Goal: Task Accomplishment & Management: Complete application form

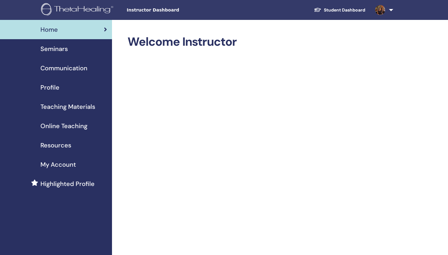
scroll to position [327, 0]
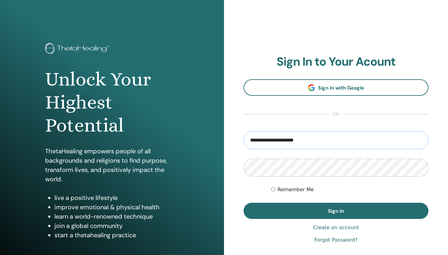
type input "**********"
click at [336, 211] on button "Sign In" at bounding box center [336, 211] width 185 height 16
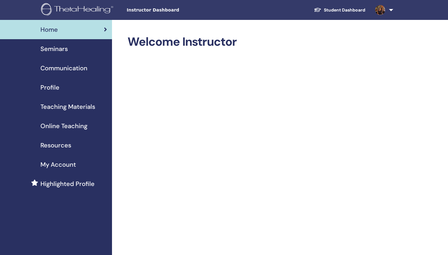
click at [77, 52] on div "Seminars" at bounding box center [56, 48] width 102 height 9
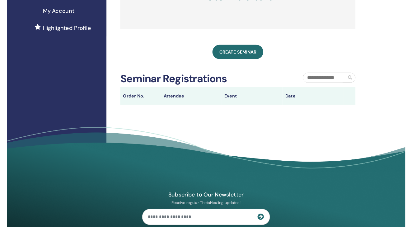
scroll to position [154, 0]
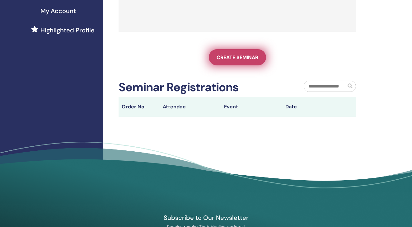
click at [241, 61] on span "Create seminar" at bounding box center [238, 57] width 42 height 7
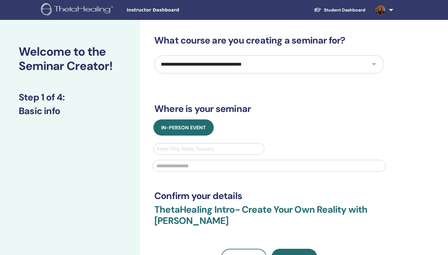
select select "*"
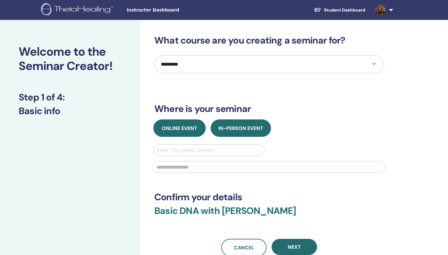
click at [185, 128] on span "Online Event" at bounding box center [179, 128] width 35 height 7
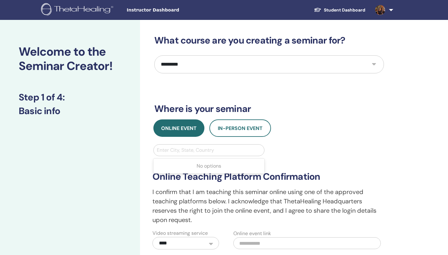
click at [183, 149] on div "Enter City, State, Country" at bounding box center [209, 150] width 104 height 7
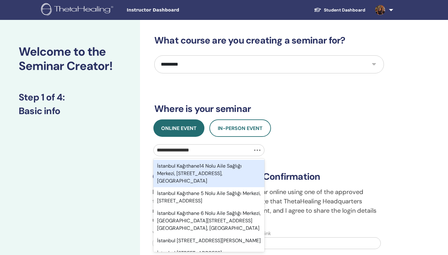
type input "**********"
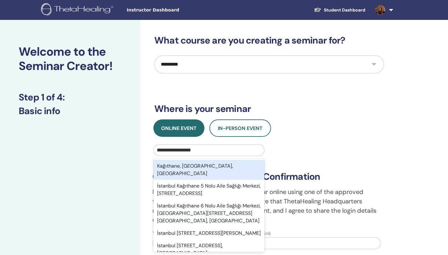
click at [201, 161] on div "Kağıthane, İstanbul, TUR" at bounding box center [209, 170] width 111 height 20
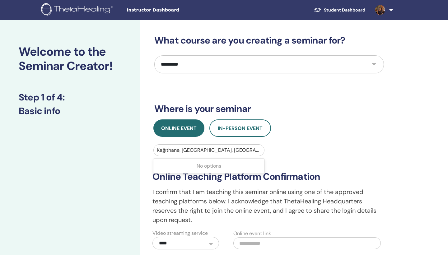
click at [305, 227] on input "text" at bounding box center [308, 244] width 148 height 12
click at [260, 227] on input "text" at bounding box center [308, 244] width 148 height 12
paste input "**********"
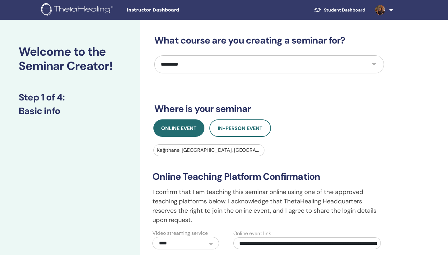
type input "**********"
click at [412, 168] on div "**********" at bounding box center [289, 218] width 299 height 397
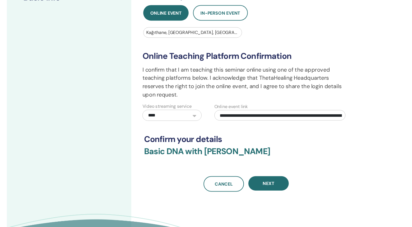
scroll to position [144, 0]
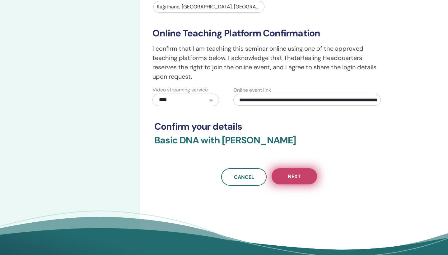
click at [291, 177] on span "Next" at bounding box center [294, 176] width 13 height 7
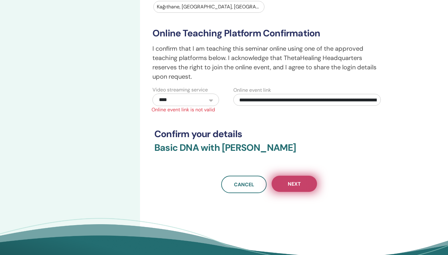
click at [305, 183] on button "Next" at bounding box center [294, 184] width 45 height 16
click at [296, 183] on span "Next" at bounding box center [294, 184] width 13 height 7
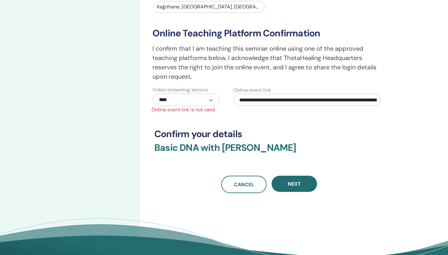
click at [290, 102] on input "**********" at bounding box center [308, 100] width 148 height 12
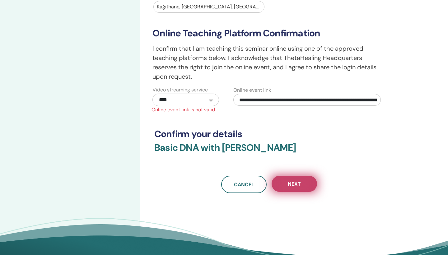
click at [294, 177] on button "Next" at bounding box center [294, 184] width 45 height 16
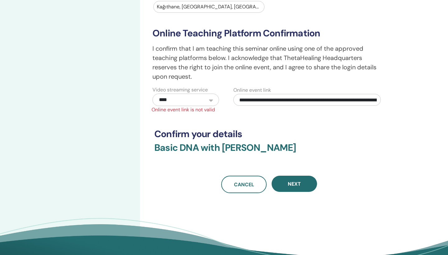
select select "*"
click at [241, 99] on input "**********" at bounding box center [308, 100] width 148 height 12
drag, startPoint x: 240, startPoint y: 99, endPoint x: 390, endPoint y: 100, distance: 149.8
click at [390, 100] on div "**********" at bounding box center [310, 96] width 162 height 20
click at [377, 101] on input "**********" at bounding box center [308, 100] width 148 height 12
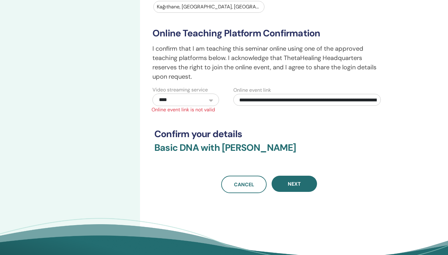
click at [309, 100] on input "**********" at bounding box center [308, 100] width 148 height 12
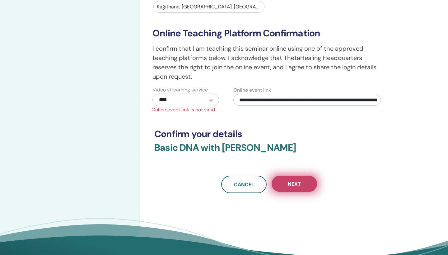
click at [291, 181] on span "Next" at bounding box center [294, 184] width 13 height 7
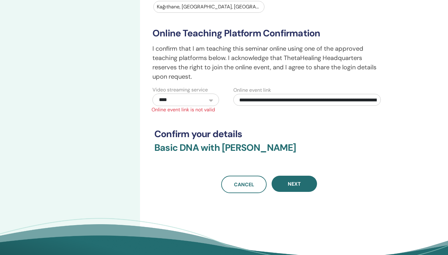
click at [378, 98] on input "**********" at bounding box center [308, 100] width 148 height 12
drag, startPoint x: 243, startPoint y: 99, endPoint x: 370, endPoint y: 107, distance: 127.3
click at [370, 108] on div "**********" at bounding box center [269, 63] width 241 height 101
type input "*"
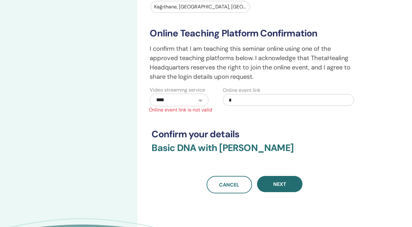
click at [242, 100] on input "text" at bounding box center [288, 100] width 131 height 12
paste input "**********"
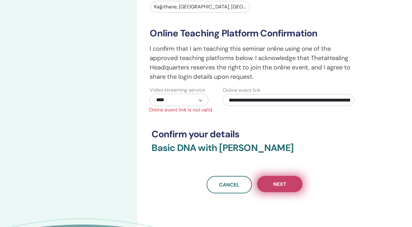
type input "**********"
click at [283, 177] on button "Next" at bounding box center [279, 184] width 45 height 16
click at [284, 183] on span "Next" at bounding box center [279, 184] width 13 height 7
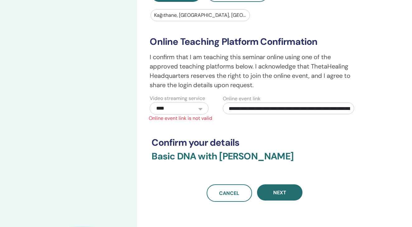
scroll to position [135, 0]
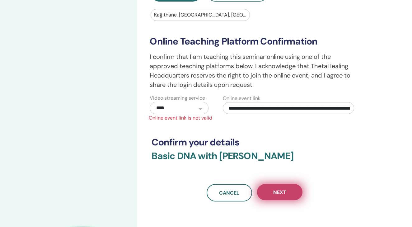
click at [287, 190] on button "Next" at bounding box center [279, 192] width 45 height 16
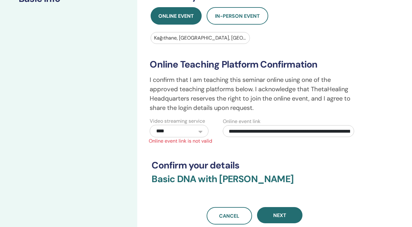
scroll to position [128, 0]
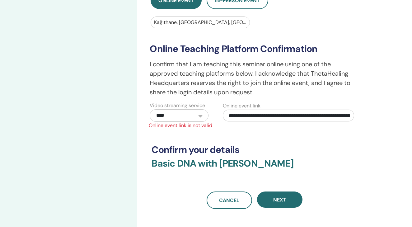
select select "*"
click at [192, 125] on span "Online event link is not valid" at bounding box center [254, 125] width 219 height 7
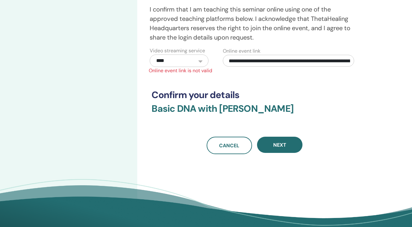
scroll to position [183, 0]
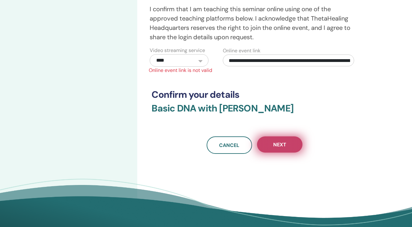
click at [293, 148] on button "Next" at bounding box center [279, 144] width 45 height 16
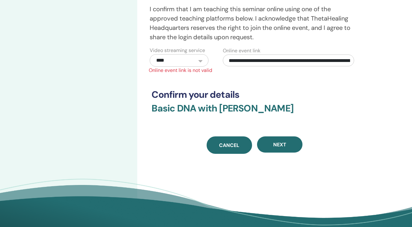
click at [236, 144] on span "Cancel" at bounding box center [229, 145] width 20 height 7
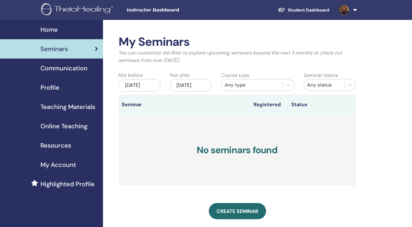
click at [75, 88] on div "Profile" at bounding box center [51, 87] width 93 height 9
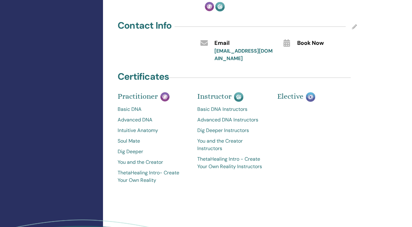
scroll to position [301, 0]
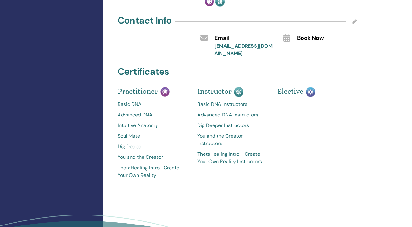
click at [313, 37] on span "Book Now" at bounding box center [310, 38] width 27 height 8
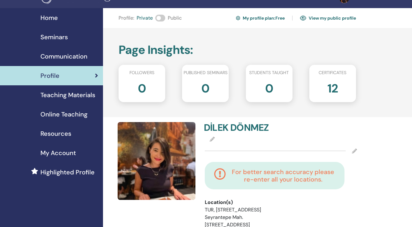
scroll to position [8, 0]
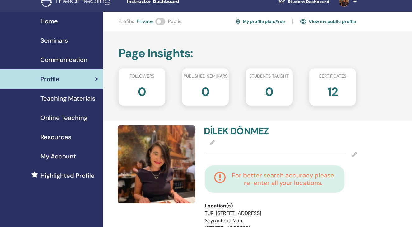
click at [72, 115] on span "Online Teaching" at bounding box center [63, 117] width 47 height 9
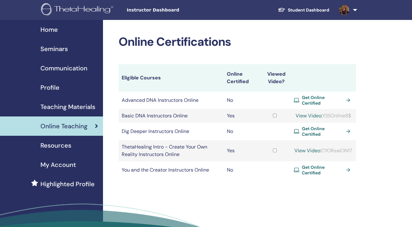
click at [305, 113] on link "View Video:" at bounding box center [309, 115] width 27 height 7
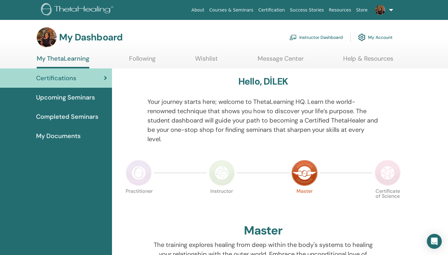
click at [340, 39] on link "Instructor Dashboard" at bounding box center [317, 38] width 54 height 14
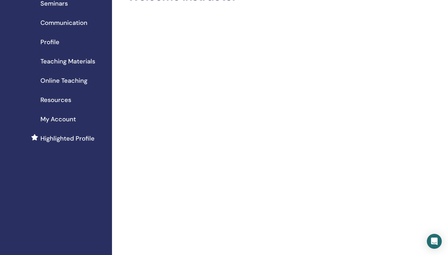
scroll to position [47, 0]
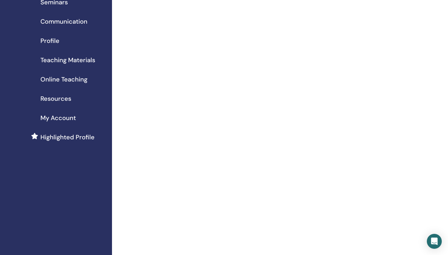
click at [57, 40] on span "Profile" at bounding box center [49, 40] width 19 height 9
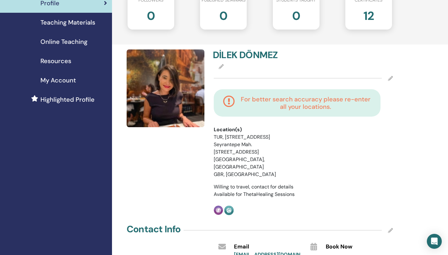
scroll to position [81, 0]
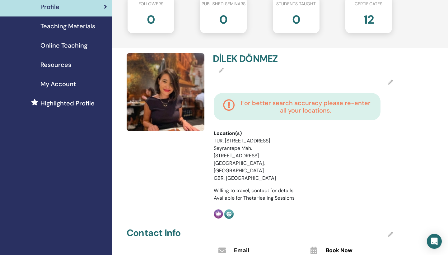
click at [330, 112] on h4 "For better search accuracy please re-enter all your locations." at bounding box center [305, 106] width 131 height 15
click at [389, 81] on icon at bounding box center [390, 82] width 5 height 5
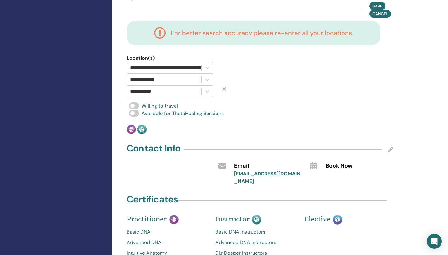
scroll to position [231, 0]
click at [377, 3] on span "Save" at bounding box center [378, 5] width 10 height 7
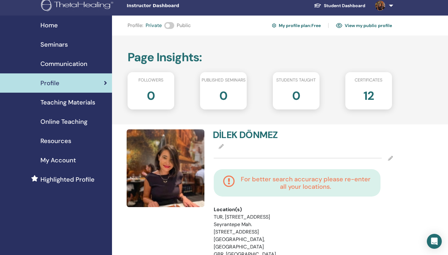
scroll to position [2, 0]
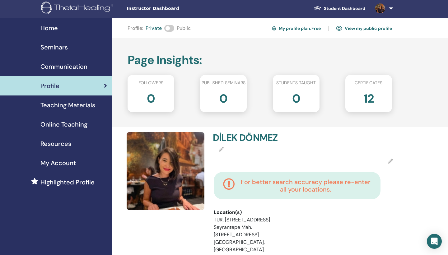
click at [364, 26] on link "View my public profile" at bounding box center [364, 28] width 56 height 10
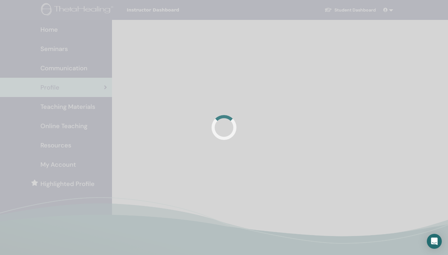
scroll to position [2, 0]
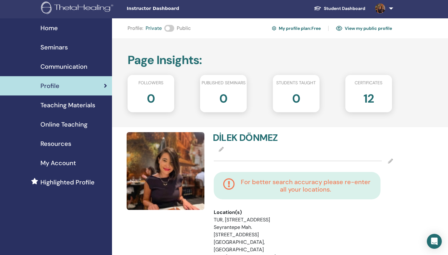
click at [168, 26] on span at bounding box center [169, 28] width 10 height 7
click at [355, 27] on link "View my public profile" at bounding box center [364, 28] width 56 height 10
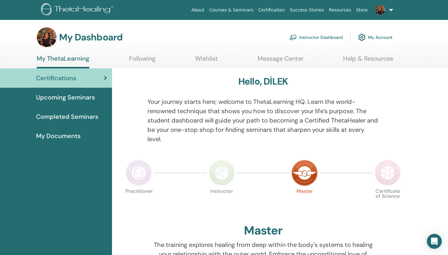
click at [321, 36] on link "Instructor Dashboard" at bounding box center [317, 38] width 54 height 14
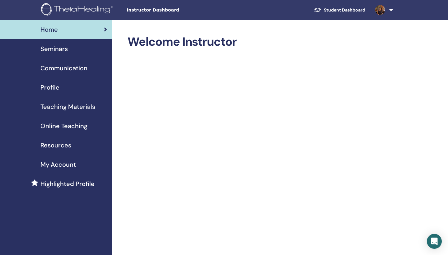
click at [64, 49] on span "Seminars" at bounding box center [53, 48] width 27 height 9
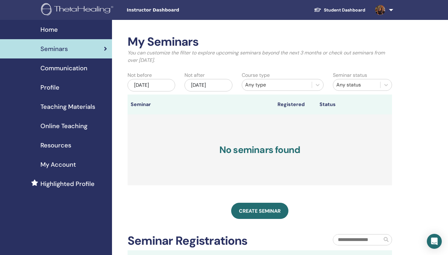
click at [160, 84] on div "[DATE]" at bounding box center [152, 85] width 48 height 12
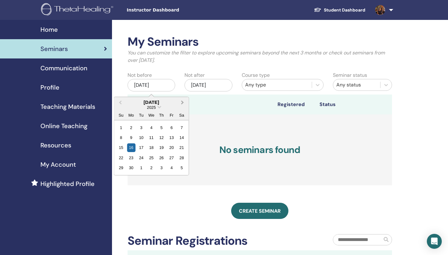
click at [183, 102] on span "Next Month" at bounding box center [183, 102] width 0 height 7
click at [131, 159] on div "22" at bounding box center [131, 158] width 8 height 8
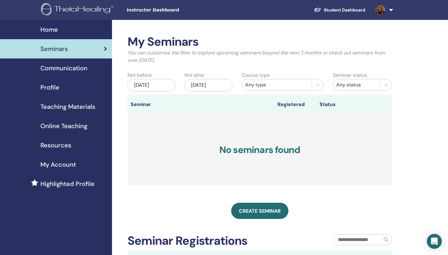
click at [225, 85] on div "[DATE]" at bounding box center [209, 85] width 48 height 12
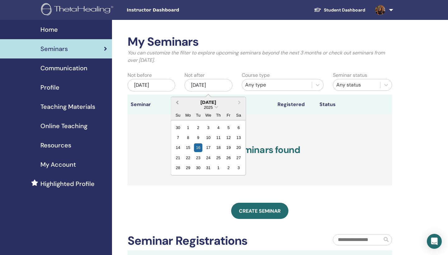
click at [177, 104] on span "Previous Month" at bounding box center [177, 102] width 0 height 7
click at [212, 157] on div "24" at bounding box center [208, 158] width 8 height 8
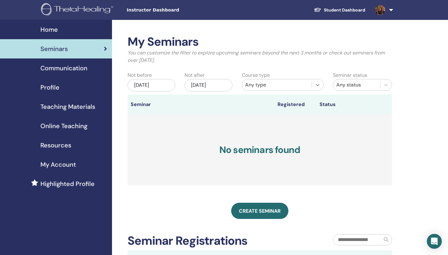
click at [318, 84] on icon at bounding box center [318, 85] width 6 height 6
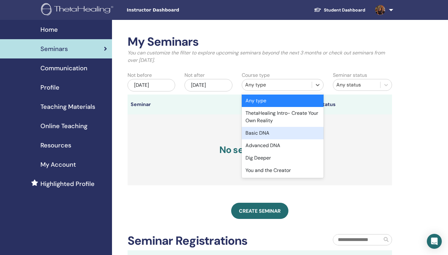
click at [286, 132] on div "Basic DNA" at bounding box center [283, 133] width 82 height 12
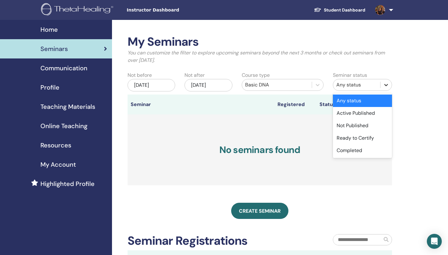
click at [391, 83] on div at bounding box center [386, 84] width 11 height 11
click at [372, 113] on div "Active Published" at bounding box center [362, 113] width 59 height 12
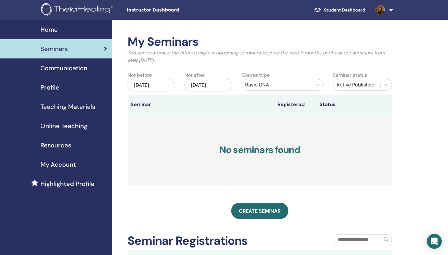
click at [431, 124] on div "My Seminars You can customize the filter to explore upcoming seminars beyond th…" at bounding box center [280, 189] width 336 height 338
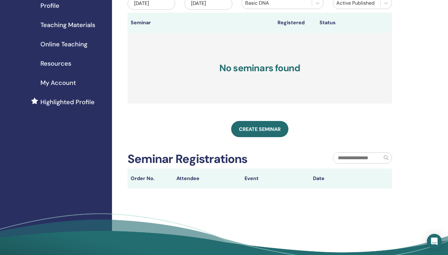
scroll to position [83, 0]
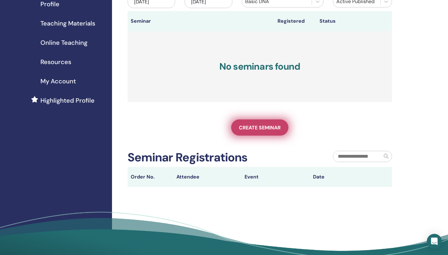
click at [248, 129] on span "Create seminar" at bounding box center [260, 128] width 42 height 7
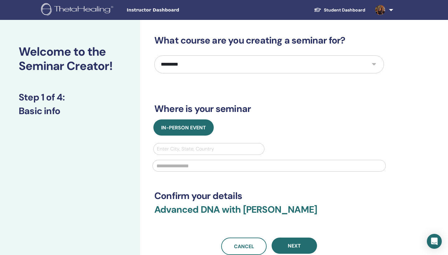
select select "*"
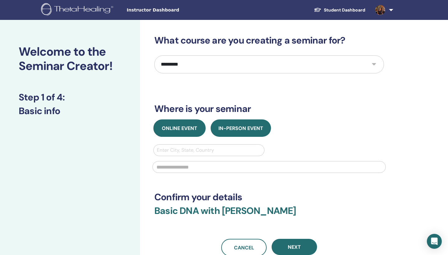
click at [172, 120] on button "Online Event" at bounding box center [180, 128] width 52 height 17
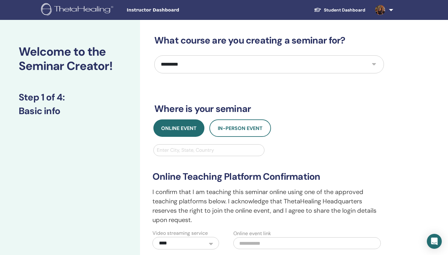
click at [183, 150] on div "Enter City, State, Country" at bounding box center [209, 150] width 104 height 7
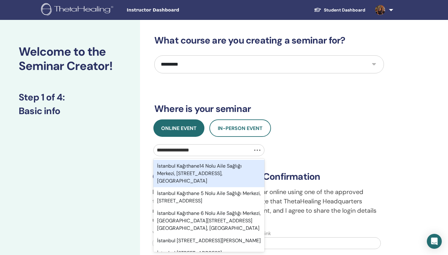
type input "**********"
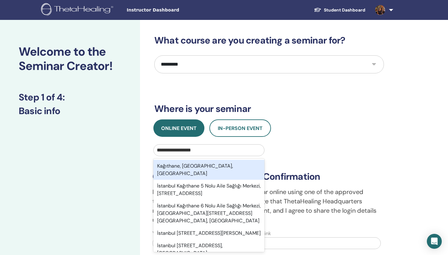
click at [207, 164] on div "Kağıthane, İstanbul, TUR" at bounding box center [209, 170] width 111 height 20
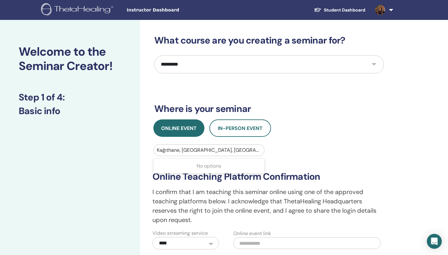
click at [329, 238] on input "text" at bounding box center [308, 244] width 148 height 12
paste input "**********"
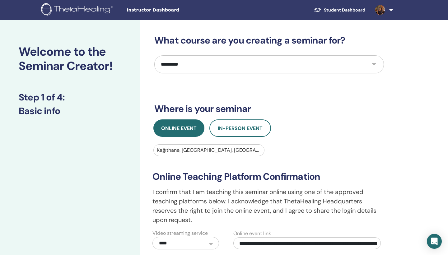
type input "**********"
click at [403, 239] on div "**********" at bounding box center [289, 218] width 299 height 397
click at [391, 235] on div "**********" at bounding box center [289, 218] width 299 height 397
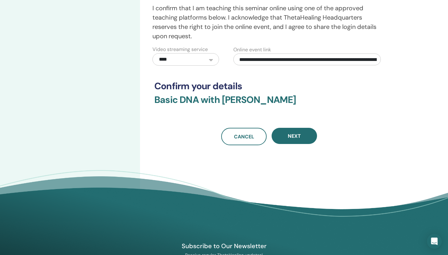
scroll to position [189, 0]
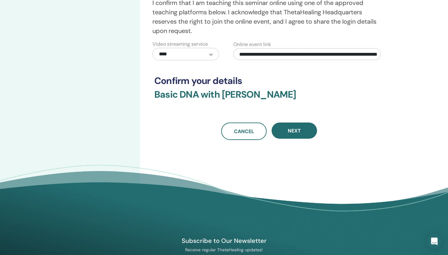
click at [307, 140] on div "Next" at bounding box center [294, 131] width 45 height 17
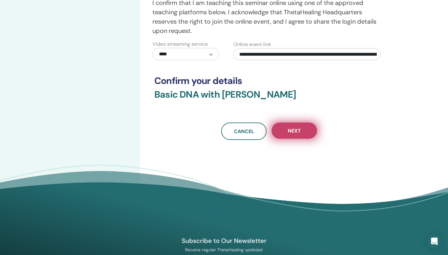
click at [304, 130] on button "Next" at bounding box center [294, 131] width 45 height 16
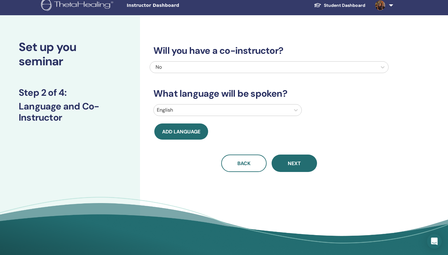
scroll to position [0, 0]
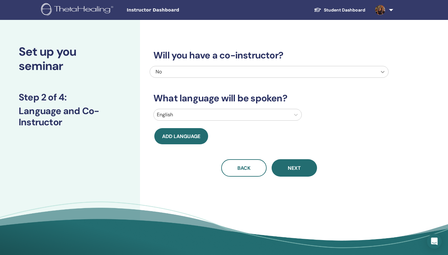
click at [383, 70] on icon at bounding box center [383, 72] width 6 height 6
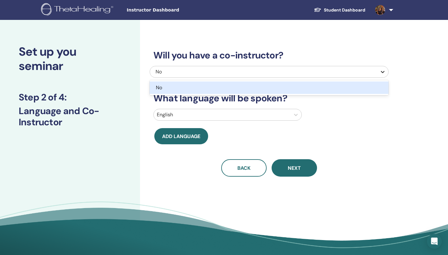
click at [378, 76] on div at bounding box center [382, 71] width 11 height 11
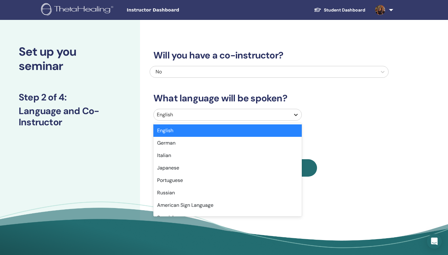
click at [294, 114] on icon at bounding box center [296, 115] width 6 height 6
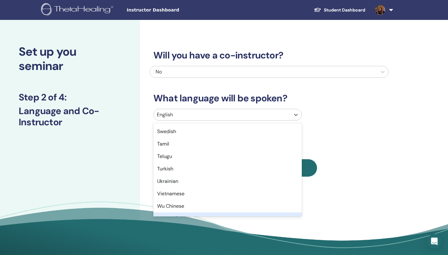
scroll to position [494, 0]
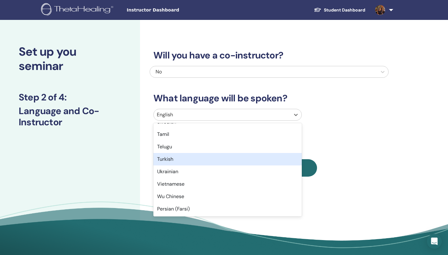
click at [180, 158] on div "Turkish" at bounding box center [228, 159] width 149 height 12
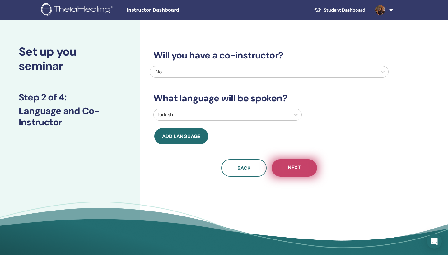
click at [302, 166] on button "Next" at bounding box center [294, 167] width 45 height 17
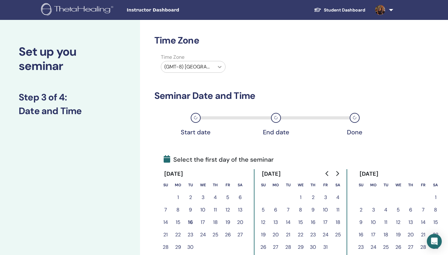
click at [215, 64] on div at bounding box center [219, 66] width 11 height 11
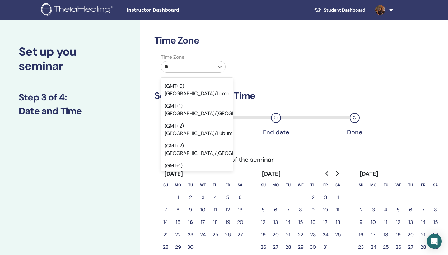
scroll to position [537, 0]
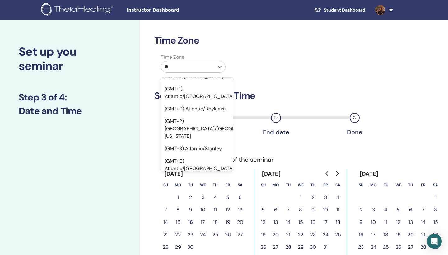
type input "***"
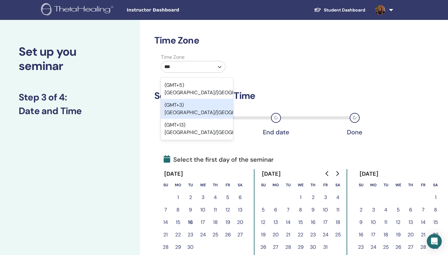
click at [209, 99] on div "(GMT+3) Europe/Athens" at bounding box center [197, 109] width 72 height 20
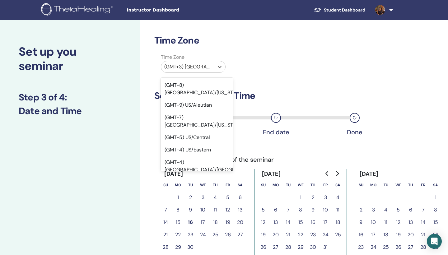
scroll to position [6249, 0]
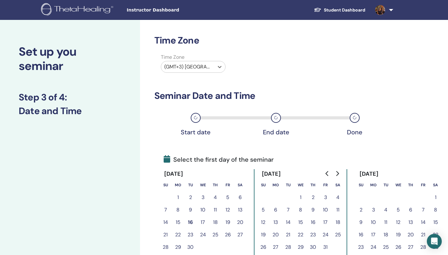
click at [180, 233] on button "22" at bounding box center [178, 235] width 12 height 12
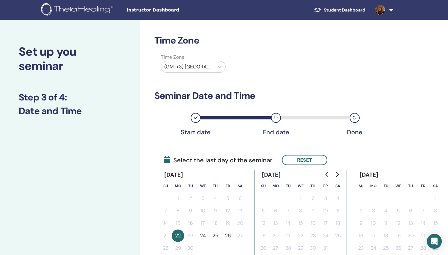
click at [207, 235] on button "24" at bounding box center [203, 236] width 12 height 12
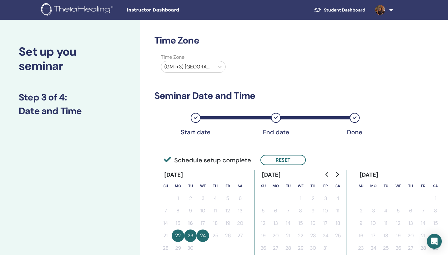
click at [445, 91] on div "Set up you seminar Step 3 of 4 : Date and Time Time Zone Time Zone (GMT+3) Euro…" at bounding box center [224, 240] width 448 height 440
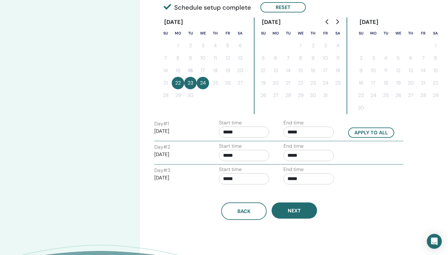
scroll to position [154, 0]
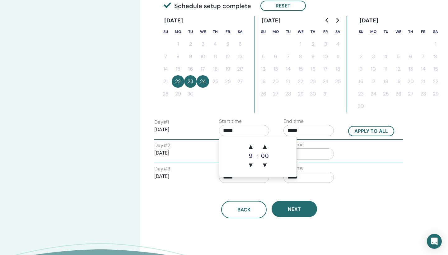
click at [253, 130] on input "*****" at bounding box center [244, 130] width 50 height 11
click at [253, 148] on span "▲" at bounding box center [251, 146] width 12 height 12
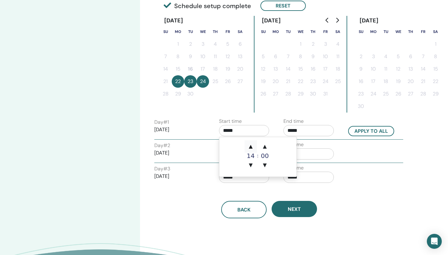
click at [253, 148] on span "▲" at bounding box center [251, 146] width 12 height 12
type input "*****"
click at [253, 148] on span "▲" at bounding box center [251, 146] width 12 height 12
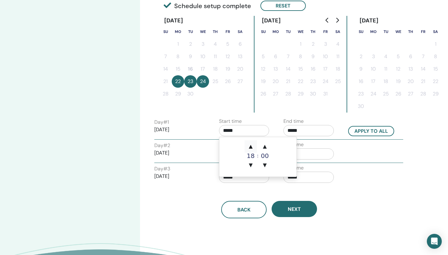
click at [253, 148] on span "▲" at bounding box center [251, 146] width 12 height 12
click at [304, 133] on input "*****" at bounding box center [309, 130] width 50 height 11
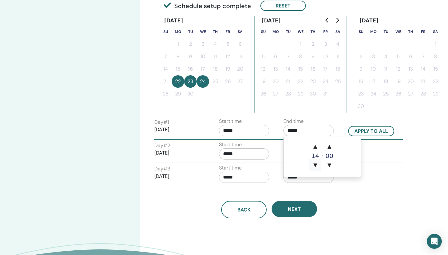
click at [315, 167] on span "▼" at bounding box center [315, 165] width 12 height 12
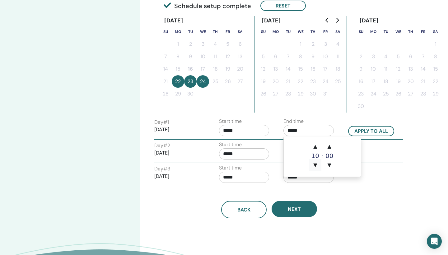
click at [315, 167] on span "▼" at bounding box center [315, 165] width 12 height 12
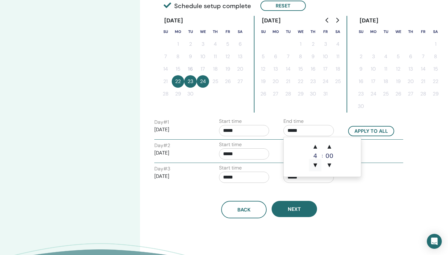
click at [315, 167] on span "▼" at bounding box center [315, 165] width 12 height 12
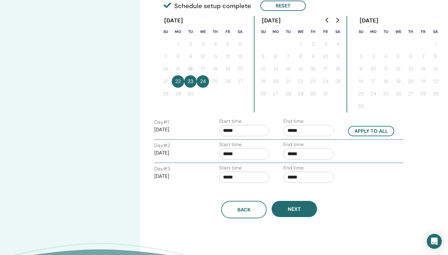
click at [258, 196] on div "Back Next" at bounding box center [269, 202] width 239 height 32
click at [354, 126] on button "Apply to all" at bounding box center [371, 131] width 46 height 10
type input "*****"
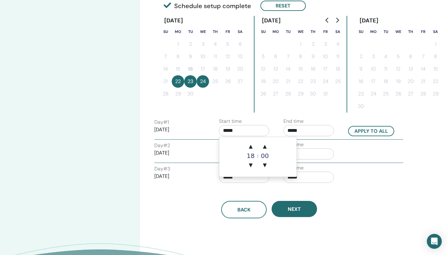
click at [240, 130] on input "*****" at bounding box center [244, 130] width 50 height 11
click at [247, 128] on input "*****" at bounding box center [244, 130] width 50 height 11
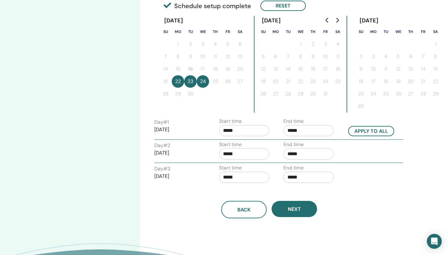
click at [227, 133] on input "*****" at bounding box center [244, 130] width 50 height 11
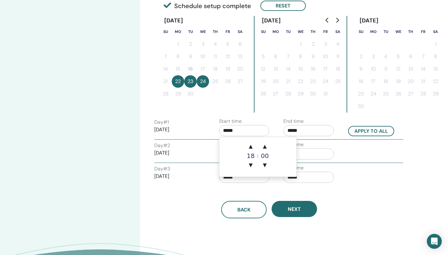
type input "*****"
click at [250, 157] on div "18" at bounding box center [251, 156] width 12 height 6
click at [251, 163] on span "▼" at bounding box center [251, 165] width 12 height 12
click at [253, 141] on span "▲" at bounding box center [251, 146] width 12 height 12
click at [257, 157] on div "18" at bounding box center [251, 156] width 12 height 6
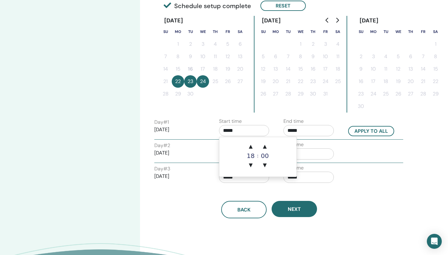
click at [264, 157] on div "00" at bounding box center [265, 156] width 12 height 6
click at [252, 156] on div "18" at bounding box center [251, 156] width 12 height 6
click at [300, 130] on input "*****" at bounding box center [309, 130] width 50 height 11
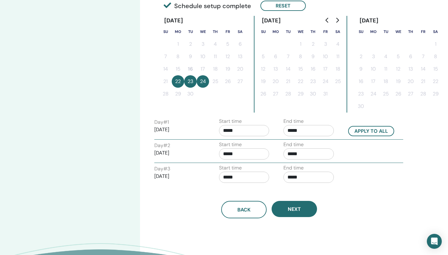
click at [267, 171] on div "Start time *****" at bounding box center [244, 175] width 50 height 22
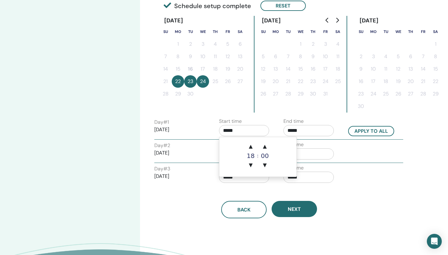
click at [251, 129] on input "*****" at bounding box center [244, 130] width 50 height 11
click at [249, 162] on span "▼" at bounding box center [251, 165] width 12 height 12
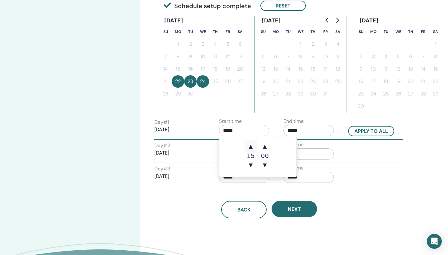
click at [249, 149] on span "▲" at bounding box center [251, 146] width 12 height 12
click at [245, 140] on td "▲ 16 ▼ : ▲ 00 ▼" at bounding box center [258, 157] width 77 height 40
click at [252, 147] on span "▲" at bounding box center [251, 146] width 12 height 12
click at [251, 149] on span "▲" at bounding box center [251, 146] width 12 height 12
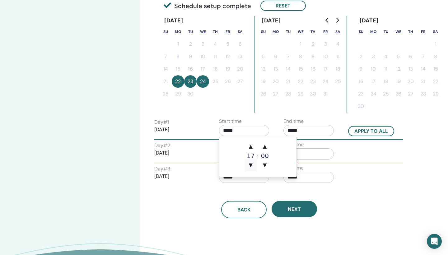
click at [255, 160] on span "▼" at bounding box center [251, 165] width 12 height 12
click at [253, 149] on span "▲" at bounding box center [251, 146] width 12 height 12
click at [280, 156] on td "▲ 18 ▼ : ▲ 00 ▼" at bounding box center [258, 157] width 77 height 40
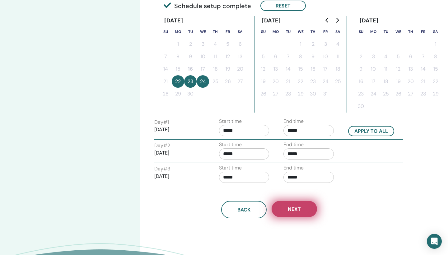
click at [287, 213] on button "Next" at bounding box center [294, 209] width 45 height 16
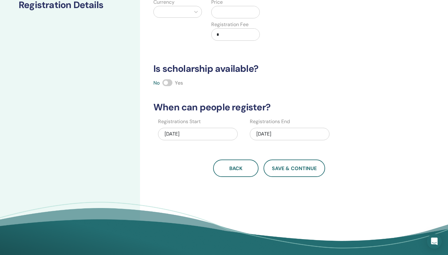
scroll to position [107, 0]
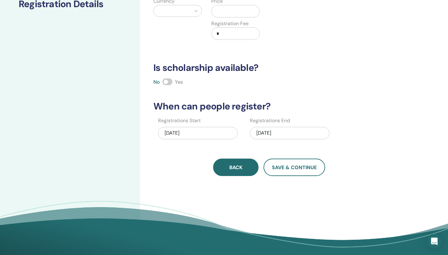
click at [224, 166] on button "Back" at bounding box center [235, 167] width 45 height 17
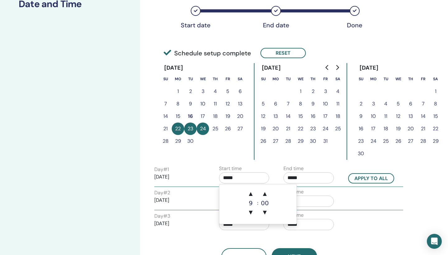
click at [258, 174] on input "*****" at bounding box center [244, 178] width 50 height 11
click at [253, 211] on span "▼" at bounding box center [251, 212] width 12 height 12
click at [319, 177] on input "*****" at bounding box center [309, 178] width 50 height 11
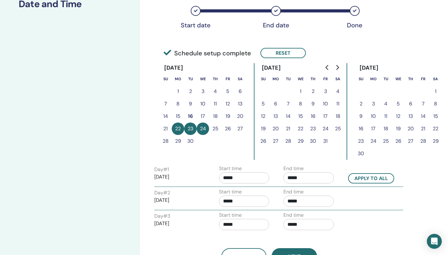
click at [367, 210] on div "Day # 1 2025/09/22 Start time ***** End time ***** Apply to all Day # 2 2025/09…" at bounding box center [269, 199] width 230 height 69
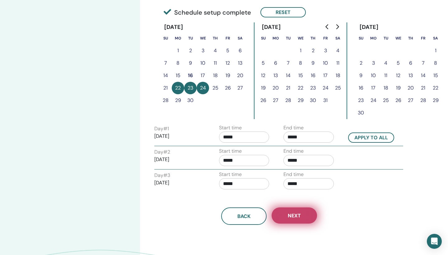
click at [298, 212] on button "Next" at bounding box center [294, 216] width 45 height 16
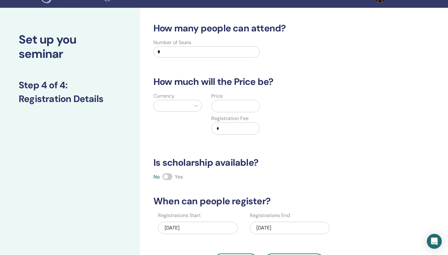
scroll to position [11, 0]
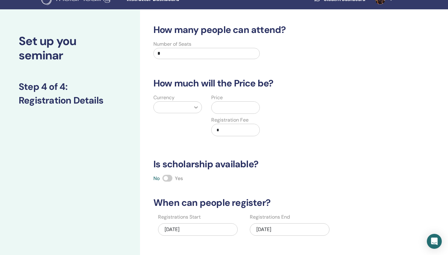
click at [196, 106] on icon at bounding box center [196, 107] width 6 height 6
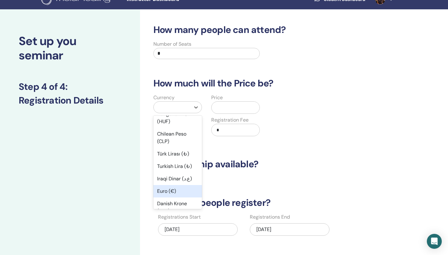
scroll to position [487, 0]
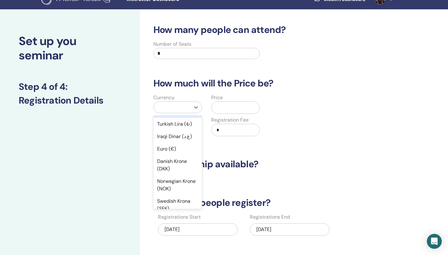
click at [176, 118] on div "Türk Lirası (₺)" at bounding box center [178, 112] width 49 height 12
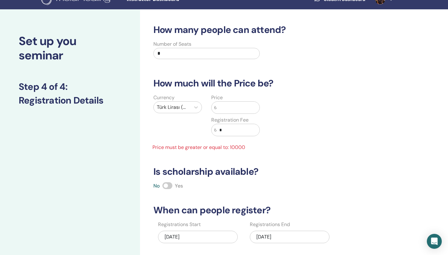
click at [232, 115] on div "Price ₺ Registration Fee ₺ *" at bounding box center [236, 119] width 58 height 50
click at [231, 106] on input "text" at bounding box center [238, 108] width 43 height 12
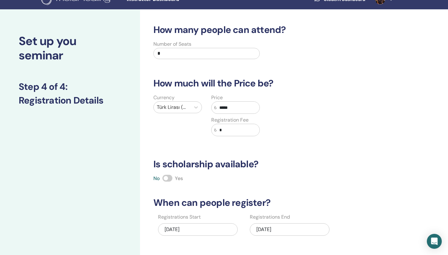
type input "*****"
click at [362, 192] on div "How many people can attend? Number of Seats * How much will the Price be? Curre…" at bounding box center [269, 148] width 239 height 248
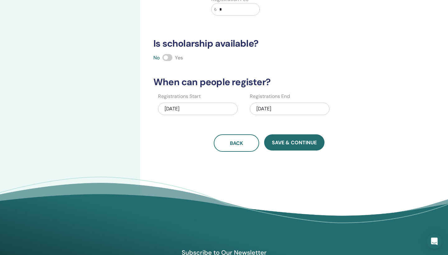
scroll to position [135, 0]
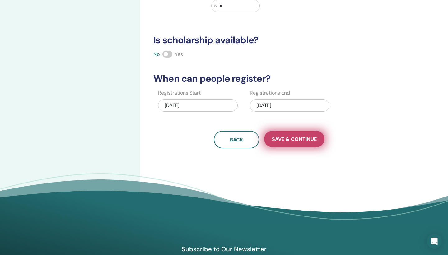
click at [293, 143] on button "Save & Continue" at bounding box center [294, 139] width 60 height 16
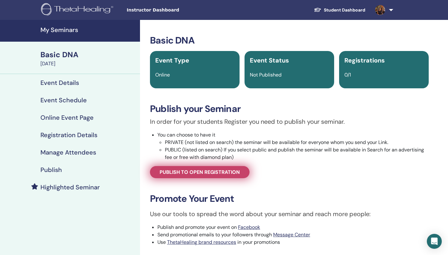
click at [216, 174] on span "Publish to open registration" at bounding box center [200, 172] width 80 height 7
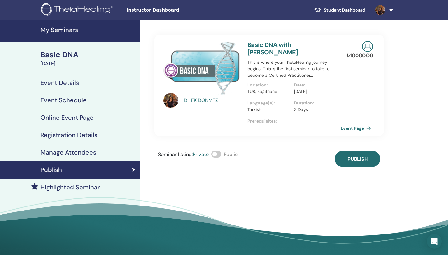
click at [85, 119] on h4 "Online Event Page" at bounding box center [66, 117] width 53 height 7
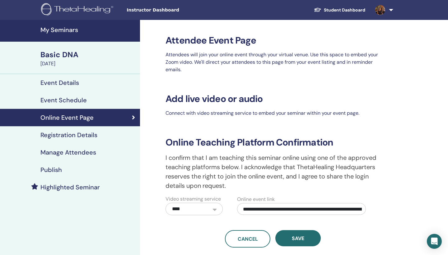
click at [79, 83] on div "Event Details" at bounding box center [70, 82] width 130 height 7
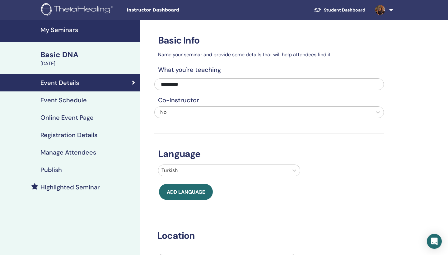
click at [386, 4] on link at bounding box center [384, 10] width 26 height 20
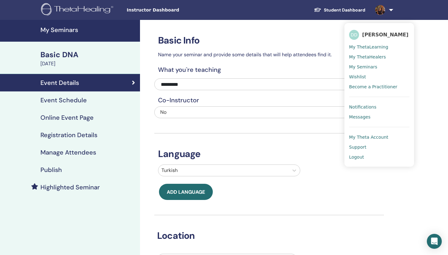
click at [377, 46] on span "My ThetaLearning" at bounding box center [368, 47] width 39 height 6
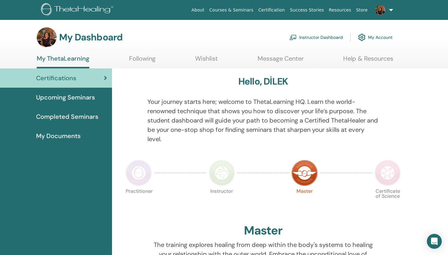
click at [336, 37] on link "Instructor Dashboard" at bounding box center [317, 38] width 54 height 14
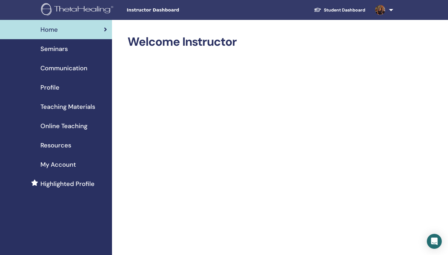
click at [83, 107] on span "Teaching Materials" at bounding box center [67, 106] width 55 height 9
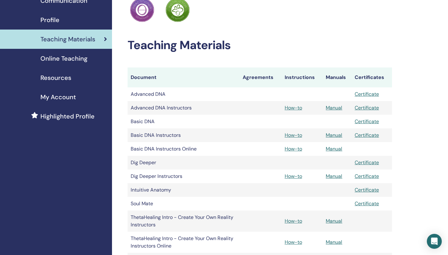
scroll to position [72, 0]
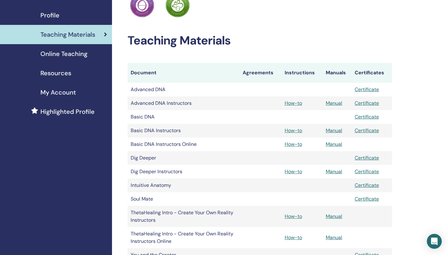
click at [332, 102] on link "Manual" at bounding box center [334, 103] width 17 height 7
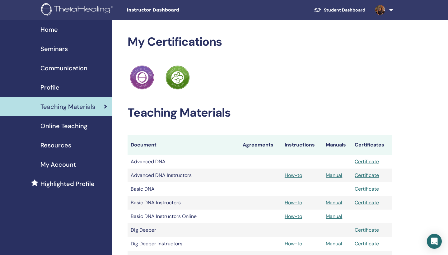
scroll to position [72, 0]
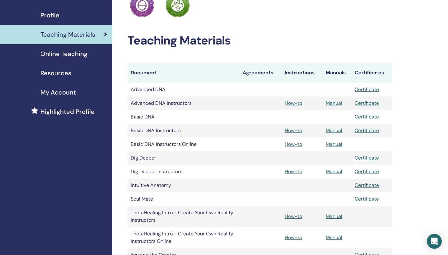
click at [336, 145] on link "Manual" at bounding box center [334, 144] width 17 height 7
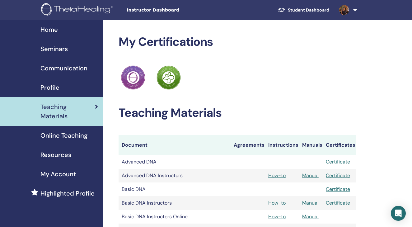
click at [67, 27] on div "Home" at bounding box center [51, 29] width 93 height 9
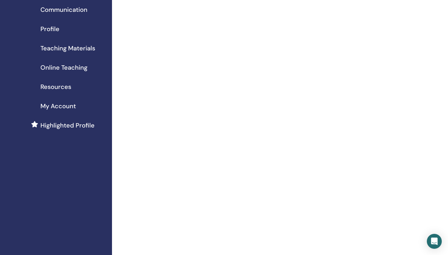
scroll to position [23, 0]
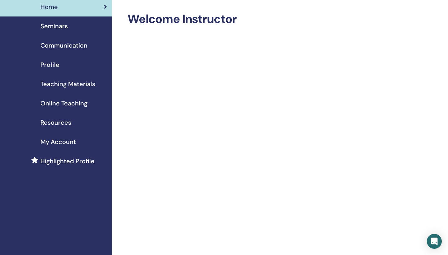
click at [56, 30] on span "Seminars" at bounding box center [53, 25] width 27 height 9
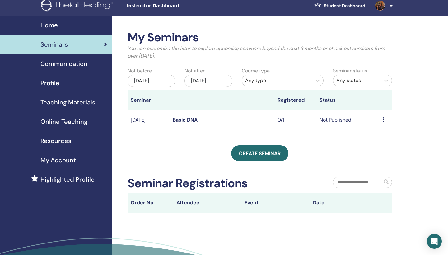
scroll to position [2, 0]
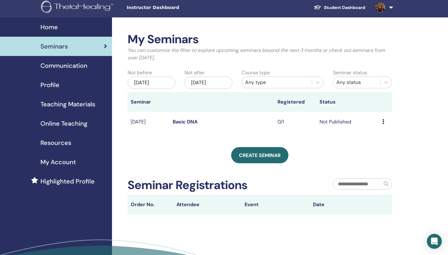
click at [60, 68] on span "Communication" at bounding box center [63, 65] width 47 height 9
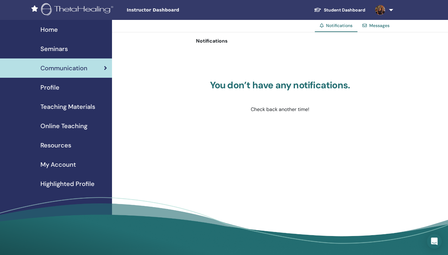
click at [61, 92] on div "Profile" at bounding box center [56, 87] width 102 height 9
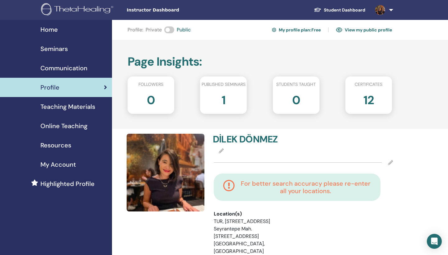
click at [94, 111] on span "Teaching Materials" at bounding box center [67, 106] width 55 height 9
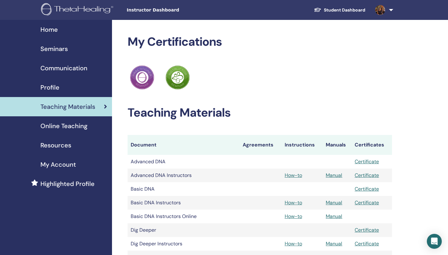
click at [368, 190] on link "Certificate" at bounding box center [367, 189] width 24 height 7
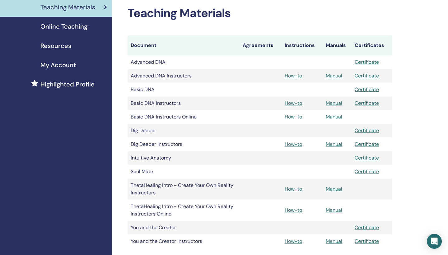
scroll to position [105, 0]
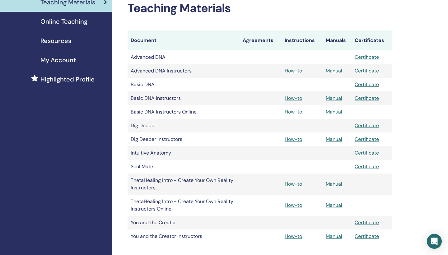
click at [334, 112] on link "Manual" at bounding box center [334, 112] width 17 height 7
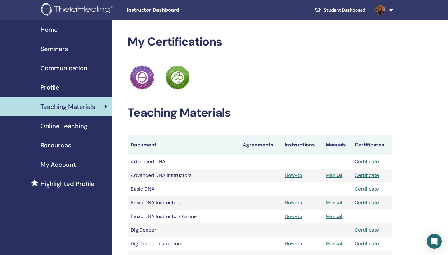
scroll to position [105, 0]
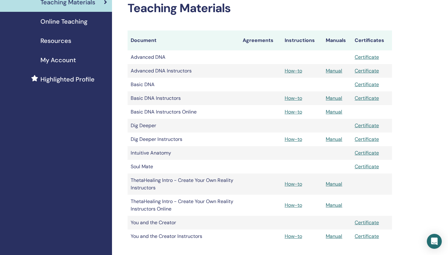
click at [376, 97] on link "Certificate" at bounding box center [367, 98] width 24 height 7
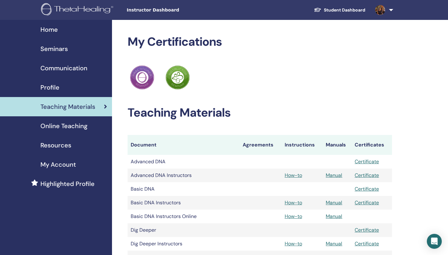
scroll to position [0, 0]
click at [59, 50] on span "Seminars" at bounding box center [53, 48] width 27 height 9
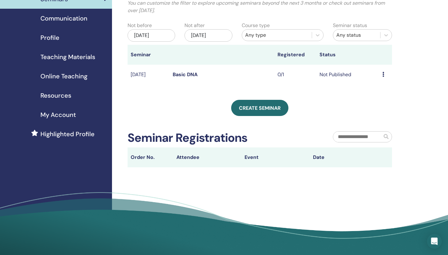
scroll to position [42, 0]
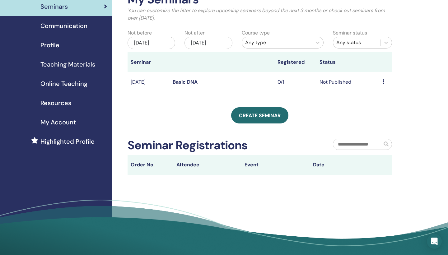
click at [81, 66] on span "Teaching Materials" at bounding box center [67, 64] width 55 height 9
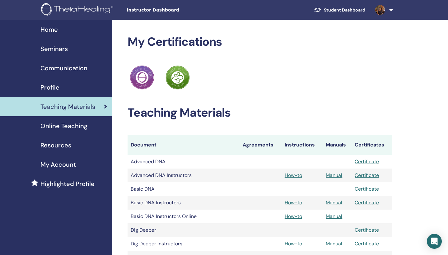
click at [78, 119] on link "Online Teaching" at bounding box center [56, 125] width 112 height 19
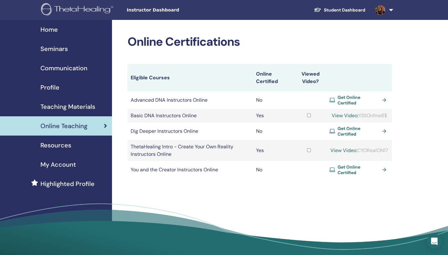
click at [69, 54] on link "Seminars" at bounding box center [56, 48] width 112 height 19
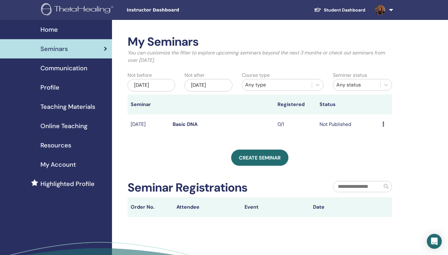
click at [59, 31] on div "Home" at bounding box center [56, 29] width 102 height 9
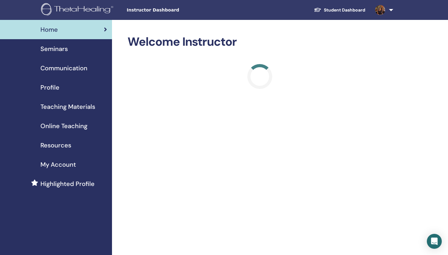
click at [336, 10] on link "Student Dashboard" at bounding box center [339, 10] width 61 height 12
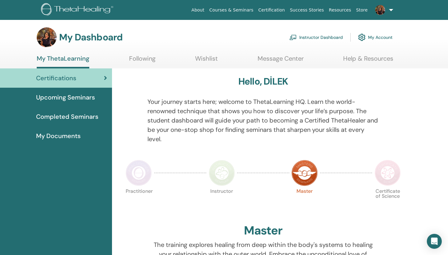
click at [306, 37] on link "Instructor Dashboard" at bounding box center [317, 38] width 54 height 14
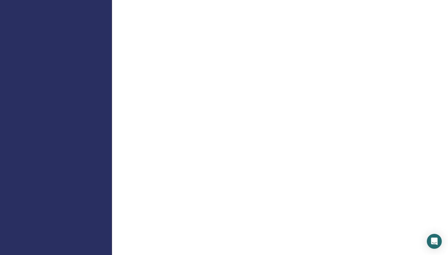
scroll to position [369, 0]
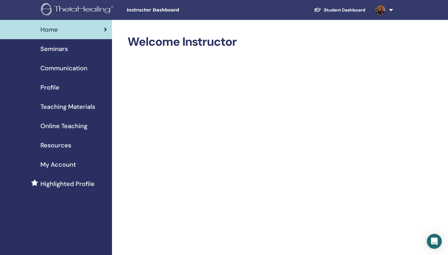
click at [394, 9] on link at bounding box center [384, 10] width 26 height 20
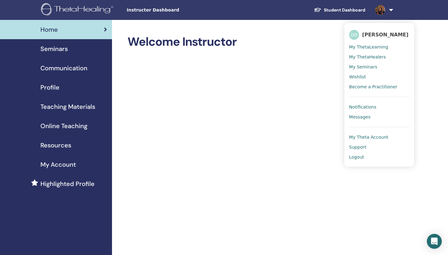
click at [363, 157] on span "Logout" at bounding box center [356, 157] width 15 height 6
